Goal: Find specific page/section

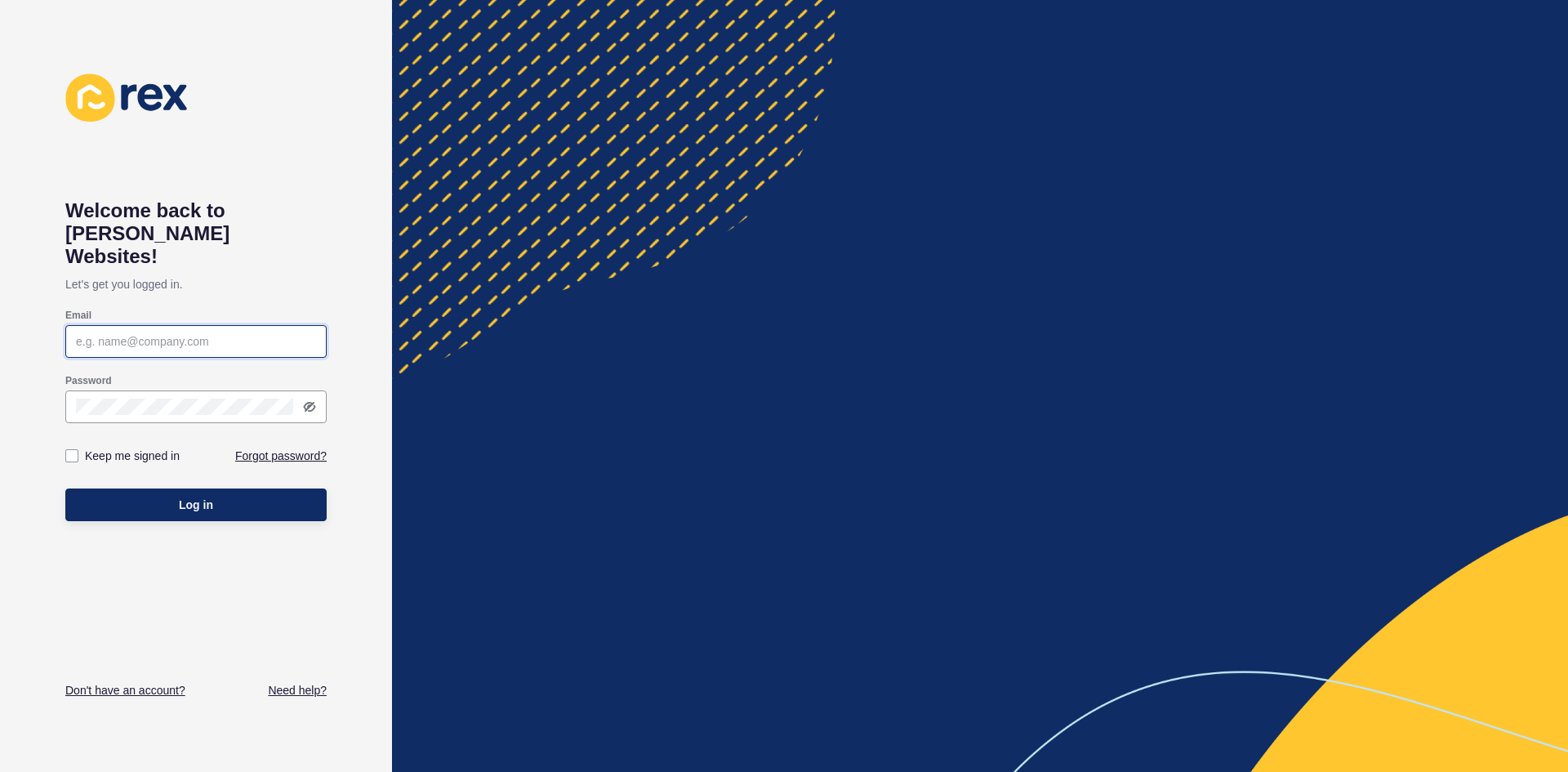
click at [176, 334] on input "Email" at bounding box center [195, 341] width 240 height 16
click at [165, 334] on input "Email" at bounding box center [195, 341] width 240 height 16
type input "[PERSON_NAME][EMAIL_ADDRESS][DOMAIN_NAME]"
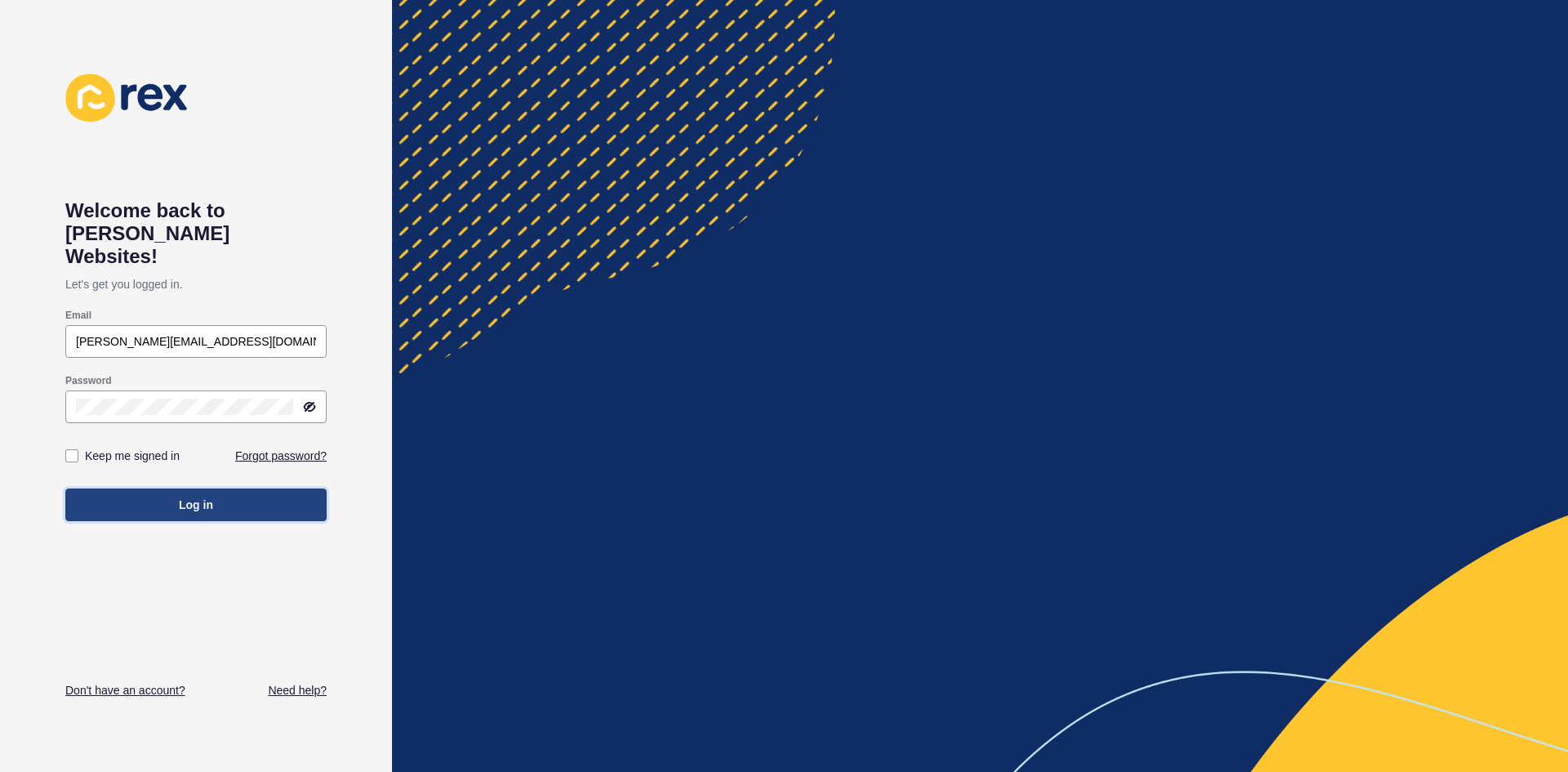
click at [210, 496] on span "Log in" at bounding box center [195, 504] width 35 height 16
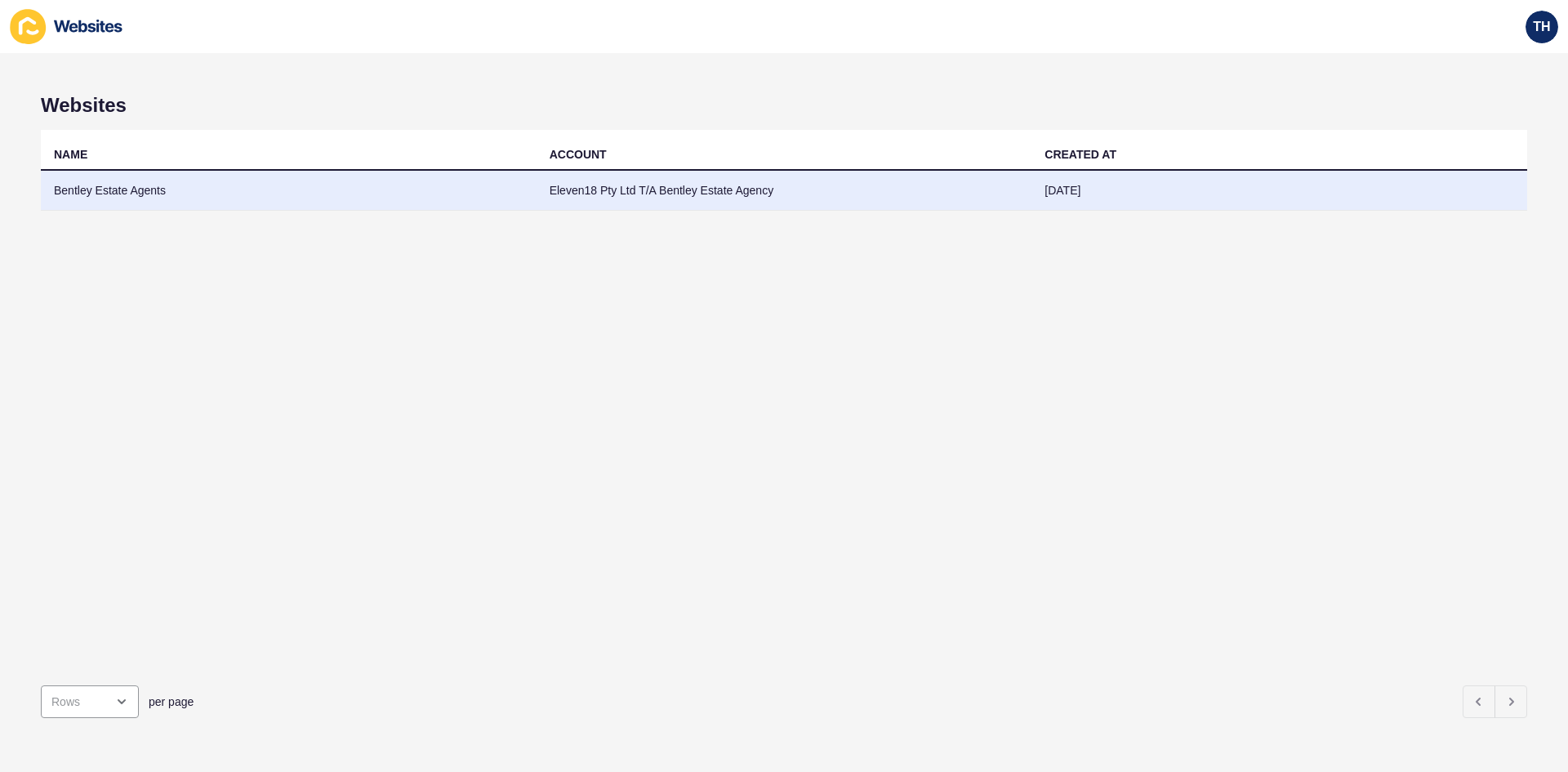
click at [111, 190] on td "Bentley Estate Agents" at bounding box center [289, 191] width 496 height 40
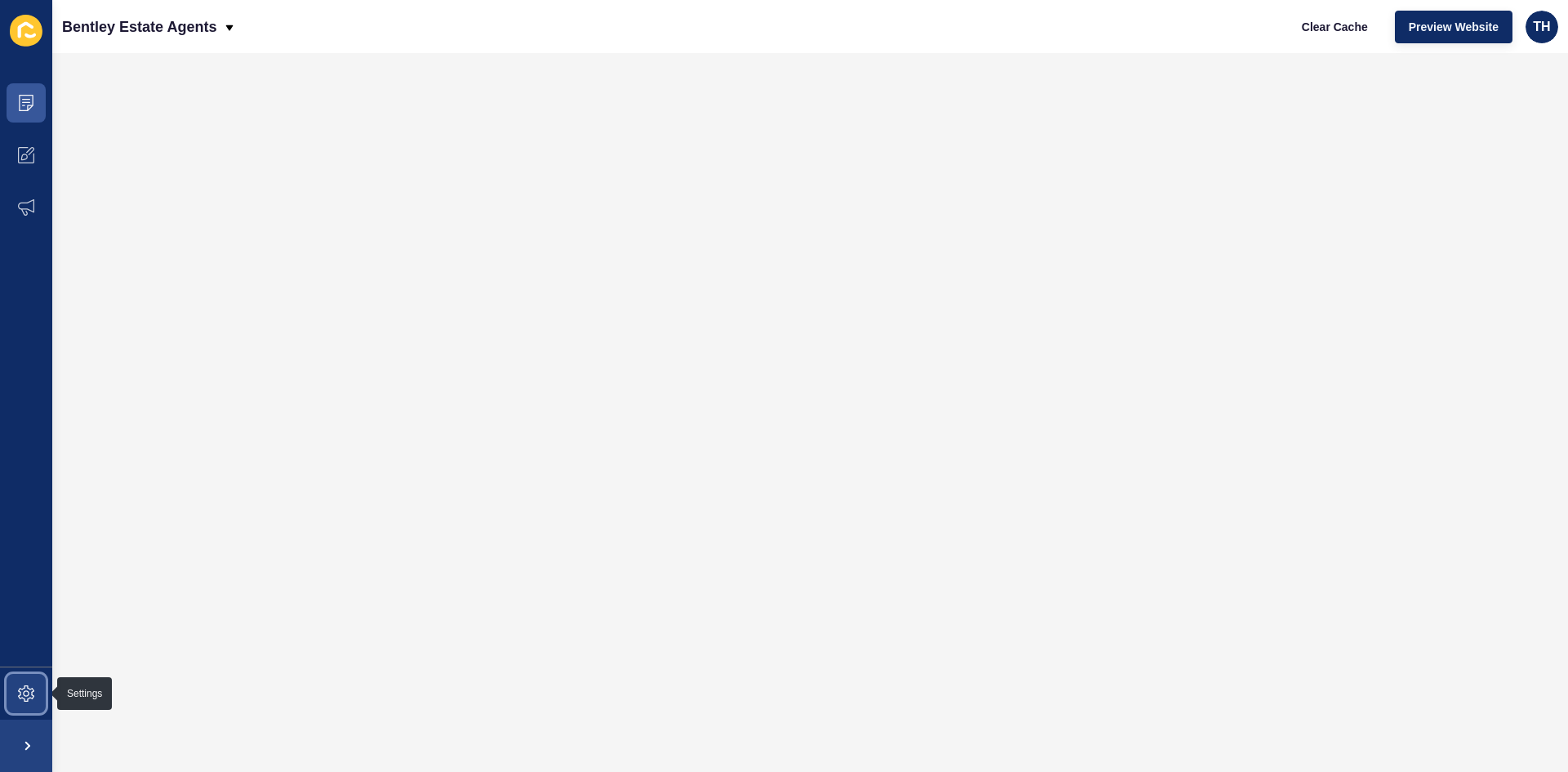
click at [29, 686] on icon at bounding box center [25, 693] width 16 height 16
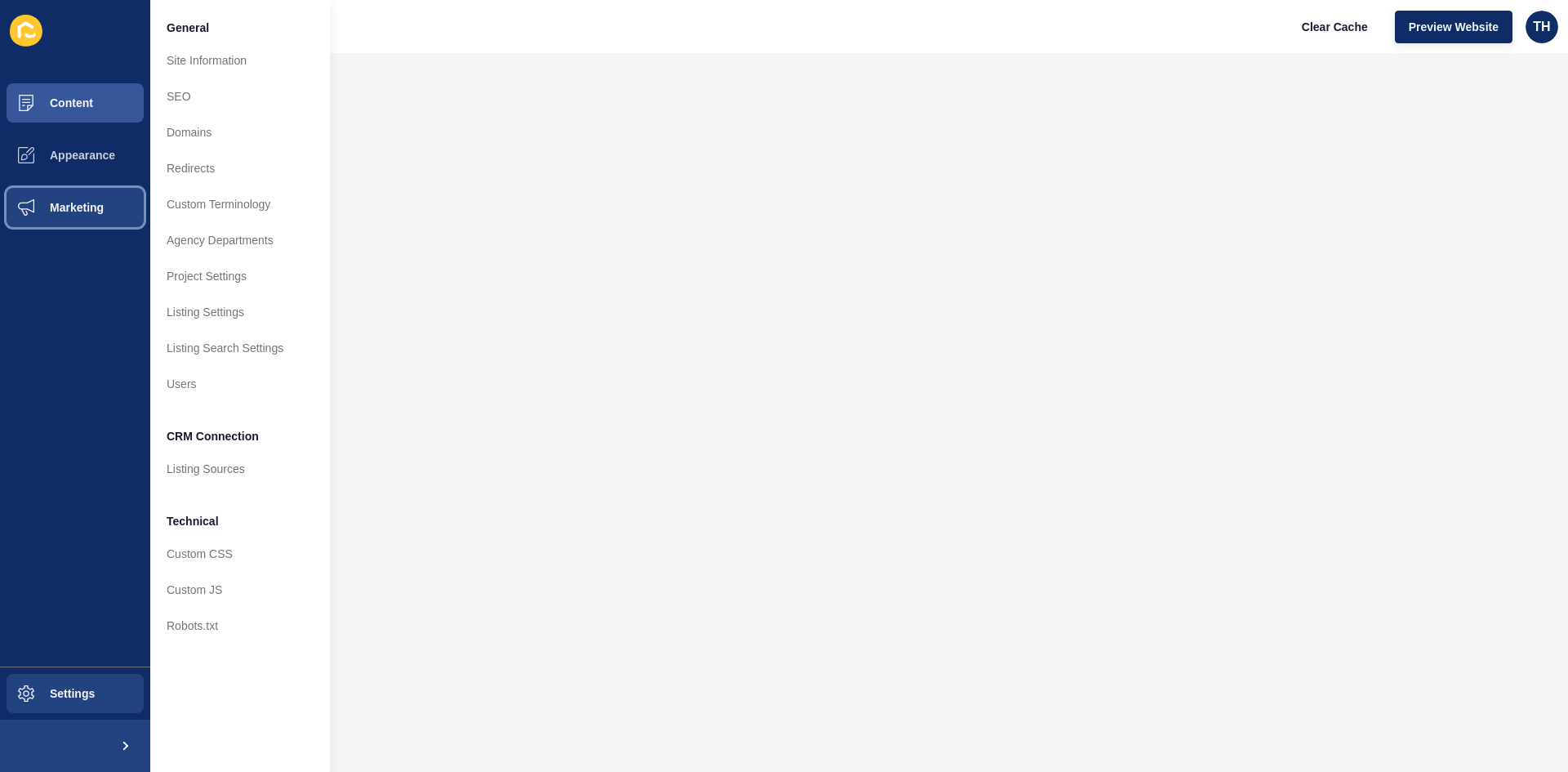
click at [78, 204] on span "Marketing" at bounding box center [50, 207] width 107 height 13
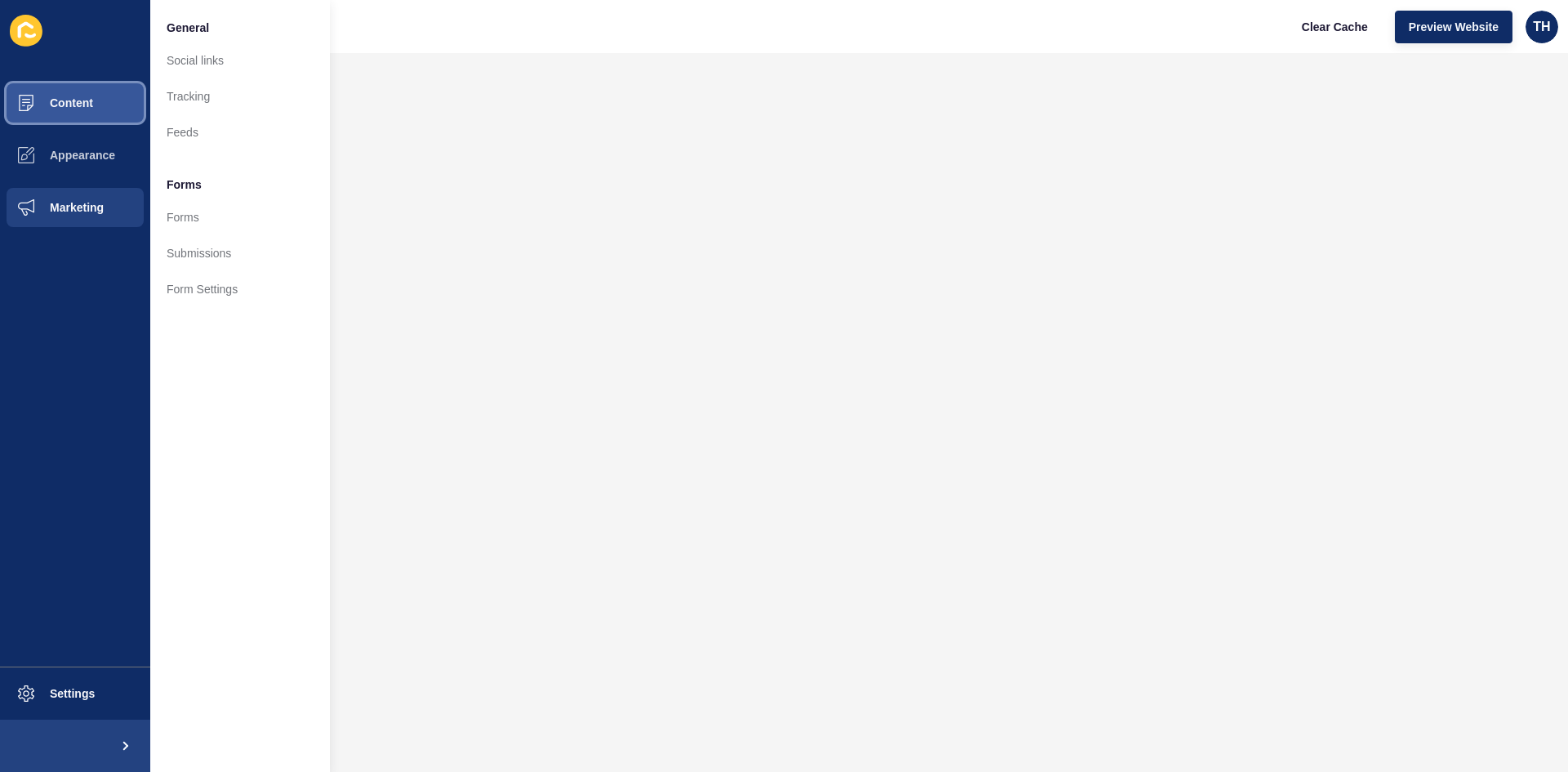
click at [88, 99] on span "Content" at bounding box center [45, 103] width 95 height 13
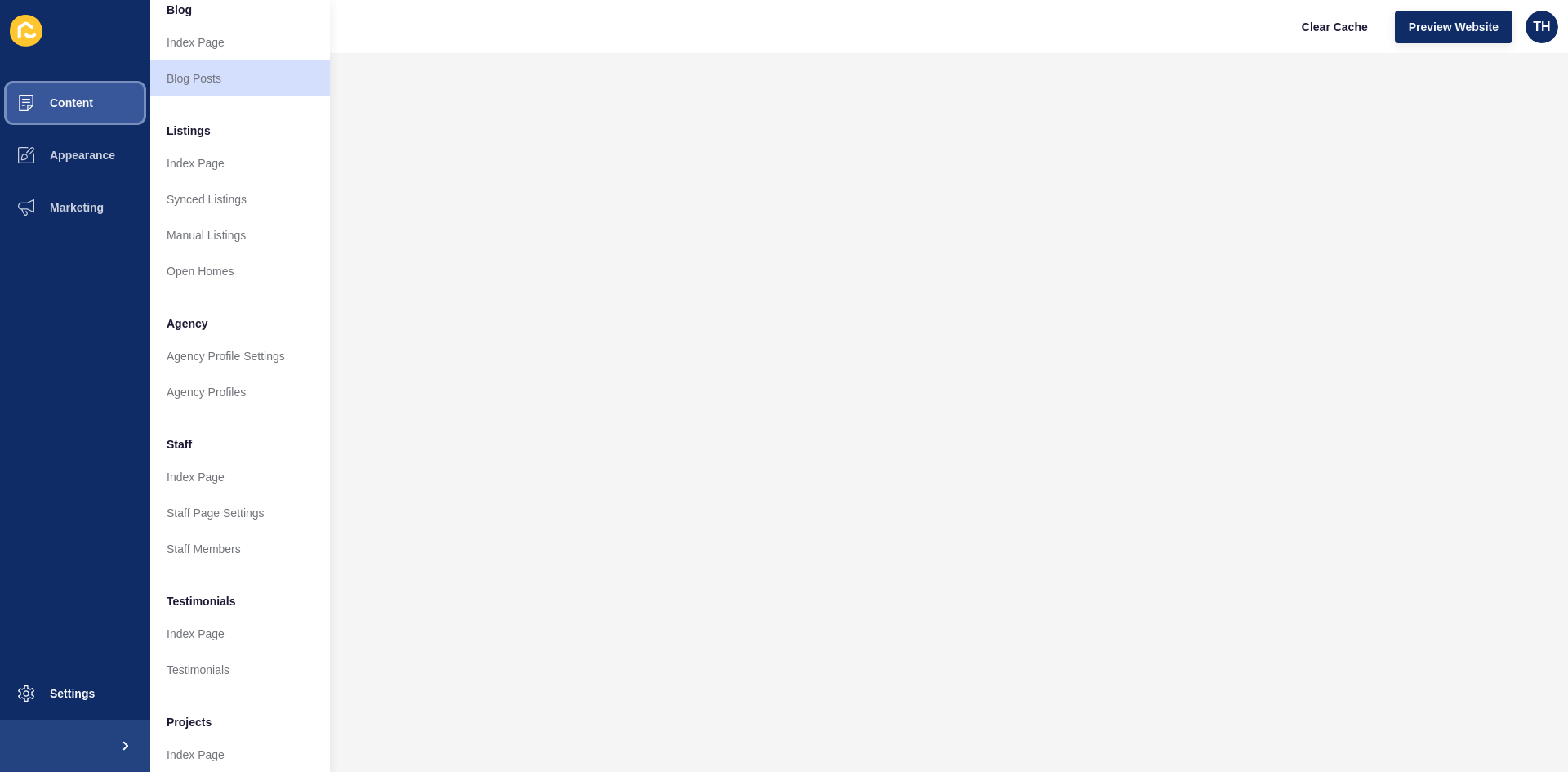
scroll to position [198, 0]
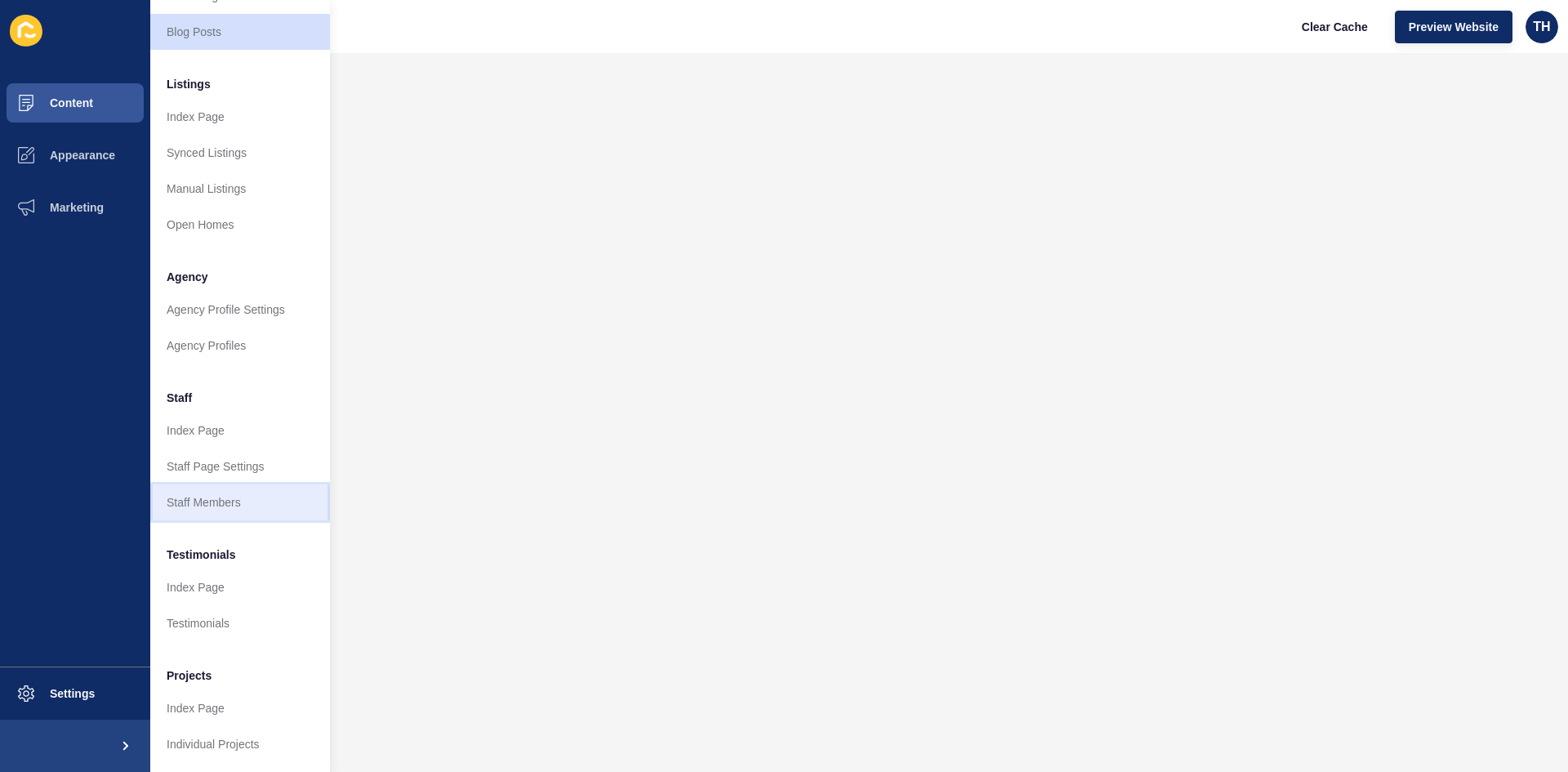
click at [211, 484] on link "Staff Members" at bounding box center [240, 502] width 179 height 36
